Goal: Find specific page/section

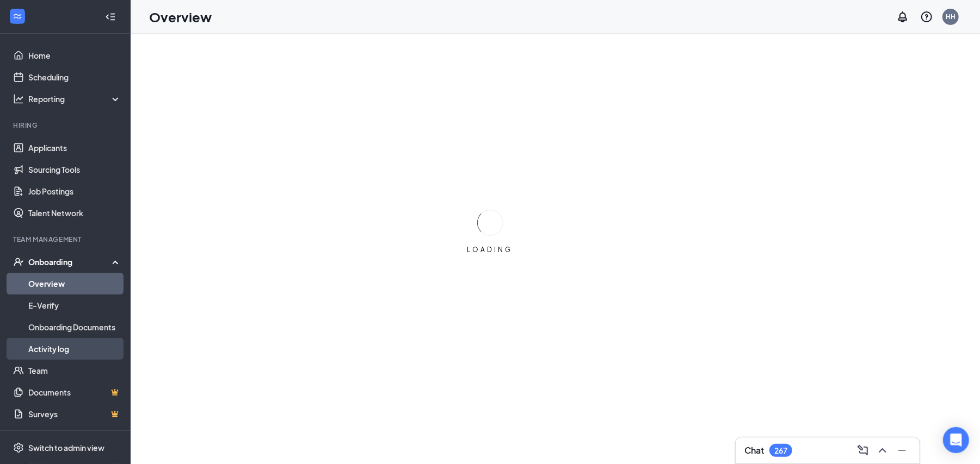
click at [62, 344] on link "Activity log" at bounding box center [74, 349] width 93 height 22
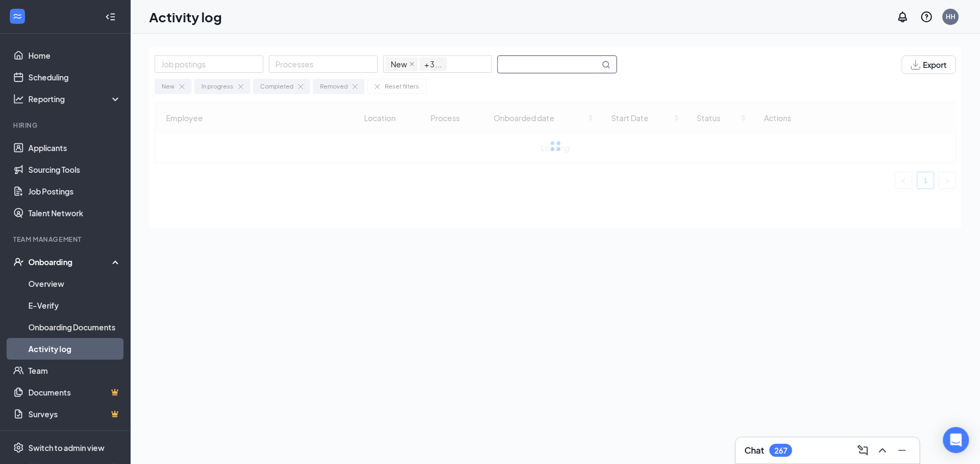
click at [537, 67] on input "text" at bounding box center [549, 64] width 102 height 17
type input "[PERSON_NAME]"
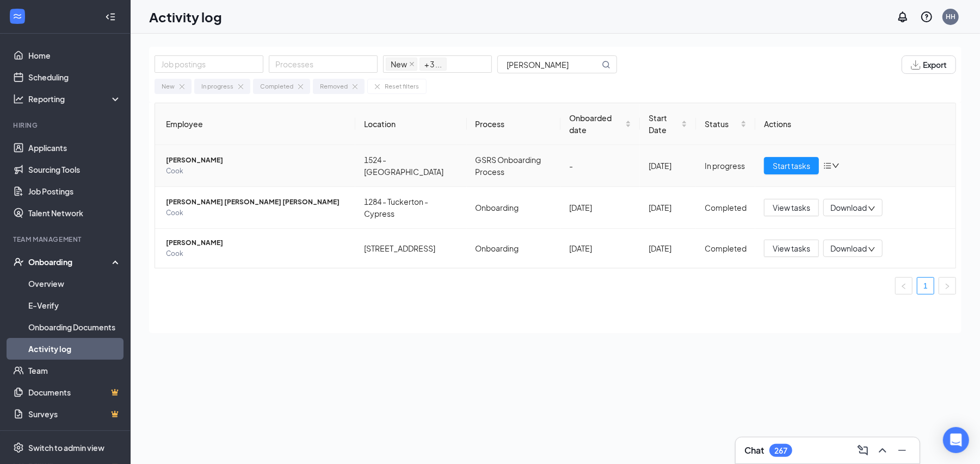
click at [198, 162] on span "[PERSON_NAME]" at bounding box center [256, 160] width 181 height 11
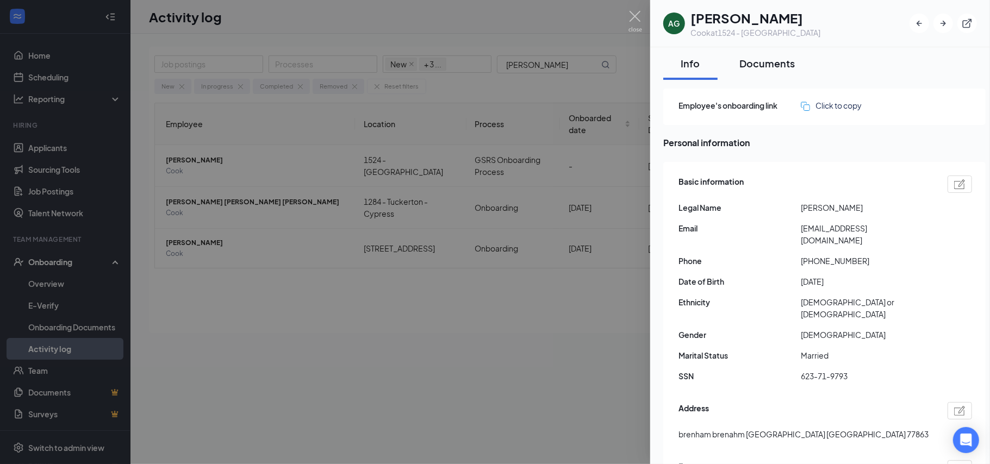
click at [755, 55] on button "Documents" at bounding box center [767, 63] width 77 height 33
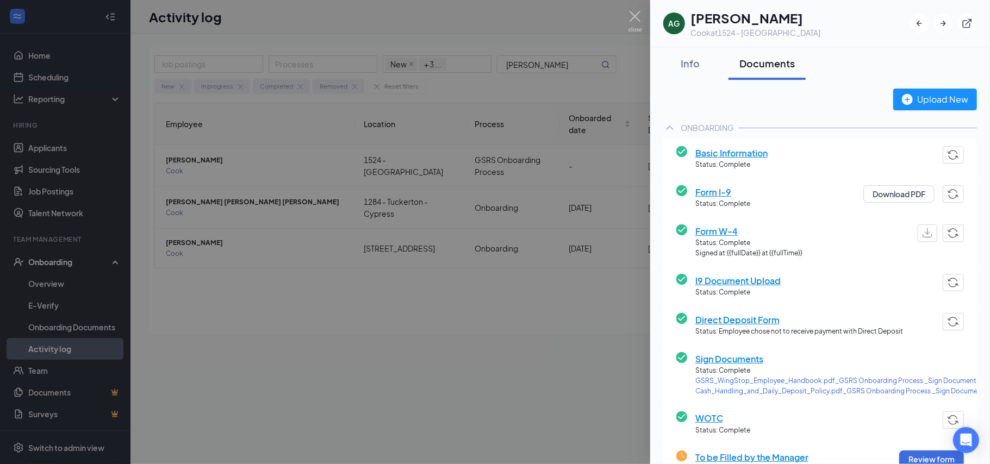
click at [734, 153] on span "Basic Information" at bounding box center [732, 153] width 72 height 14
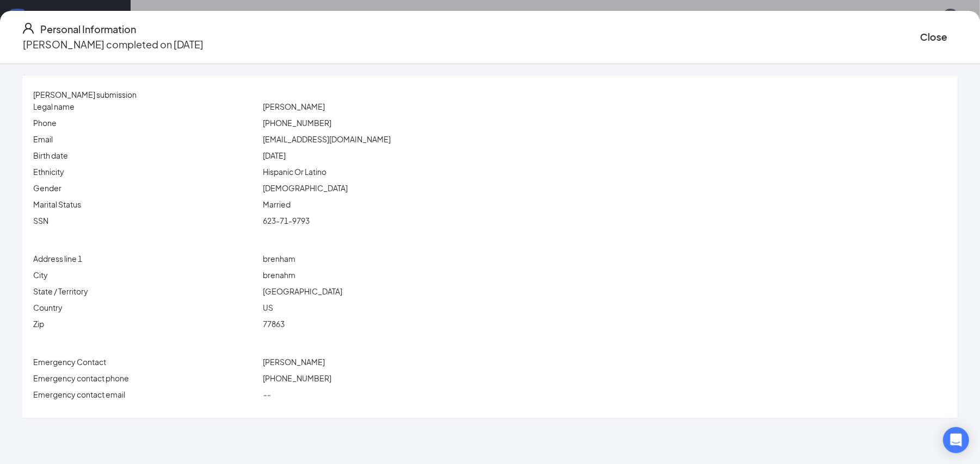
click at [295, 275] on span "brenahm" at bounding box center [279, 275] width 33 height 10
click at [295, 262] on span "brenham" at bounding box center [279, 259] width 33 height 10
click at [295, 261] on span "brenham" at bounding box center [279, 259] width 33 height 10
click at [295, 277] on span "brenahm" at bounding box center [279, 275] width 33 height 10
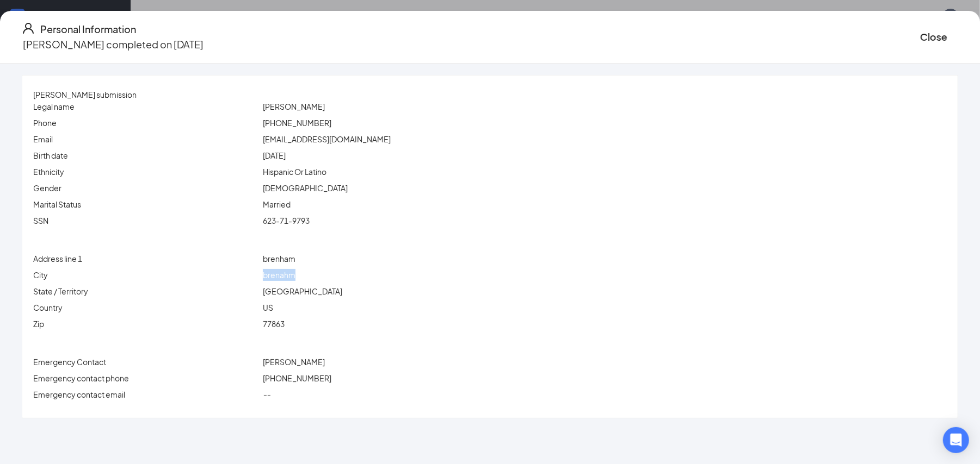
click at [295, 277] on span "brenahm" at bounding box center [279, 275] width 33 height 10
drag, startPoint x: 327, startPoint y: 277, endPoint x: 349, endPoint y: 284, distance: 22.9
click at [295, 277] on span "brenahm" at bounding box center [279, 275] width 33 height 10
